Goal: Transaction & Acquisition: Purchase product/service

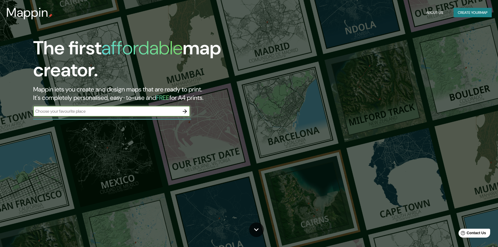
click at [186, 110] on icon "button" at bounding box center [185, 111] width 6 height 6
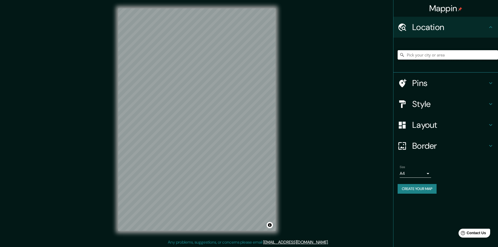
click at [433, 58] on input "Pick your city or area" at bounding box center [448, 54] width 100 height 9
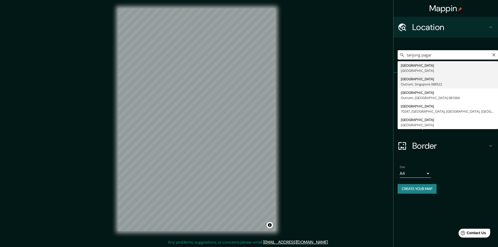
type input "[GEOGRAPHIC_DATA]"
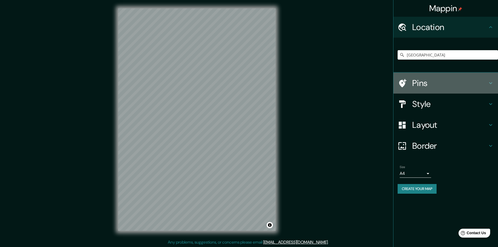
click at [446, 82] on h4 "Pins" at bounding box center [449, 83] width 75 height 10
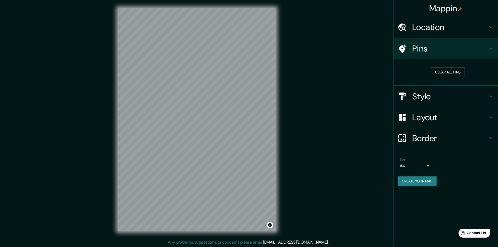
click at [445, 92] on h4 "Style" at bounding box center [449, 96] width 75 height 10
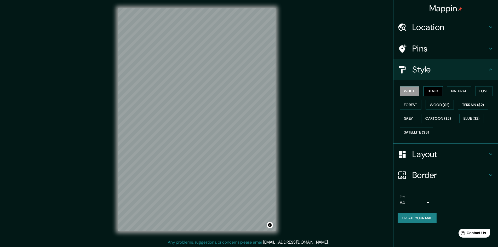
click at [433, 94] on button "Black" at bounding box center [434, 91] width 20 height 10
click at [430, 90] on button "Black" at bounding box center [434, 91] width 20 height 10
click at [420, 90] on div "White Black Natural Love Forest Wood ($2) Terrain ($2) Grey Cartoon ($2) Blue (…" at bounding box center [448, 111] width 100 height 55
click at [416, 90] on button "White" at bounding box center [410, 91] width 20 height 10
click at [430, 90] on button "Black" at bounding box center [434, 91] width 20 height 10
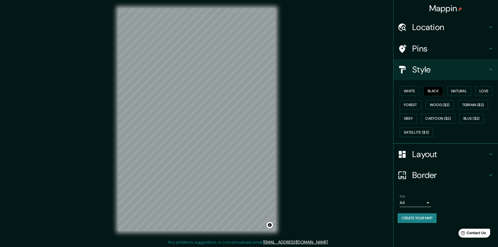
click at [461, 157] on h4 "Layout" at bounding box center [449, 154] width 75 height 10
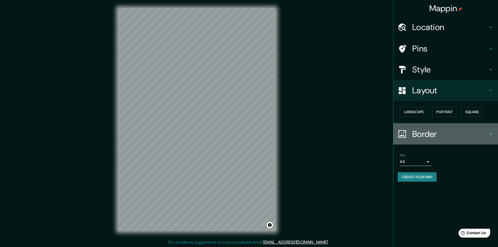
click at [433, 131] on h4 "Border" at bounding box center [449, 134] width 75 height 10
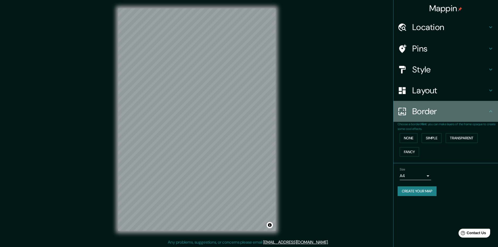
click at [427, 119] on div "Border" at bounding box center [446, 111] width 105 height 21
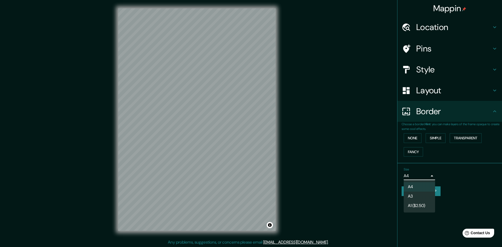
click at [428, 174] on body "Mappin Location [GEOGRAPHIC_DATA] Pins Style Layout Border Choose a border. Hin…" at bounding box center [251, 123] width 502 height 247
click at [469, 180] on div at bounding box center [251, 123] width 502 height 247
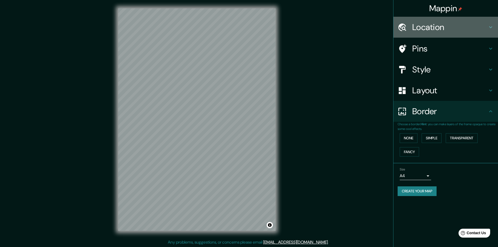
click at [444, 26] on h4 "Location" at bounding box center [449, 27] width 75 height 10
